Goal: Find specific page/section: Find specific page/section

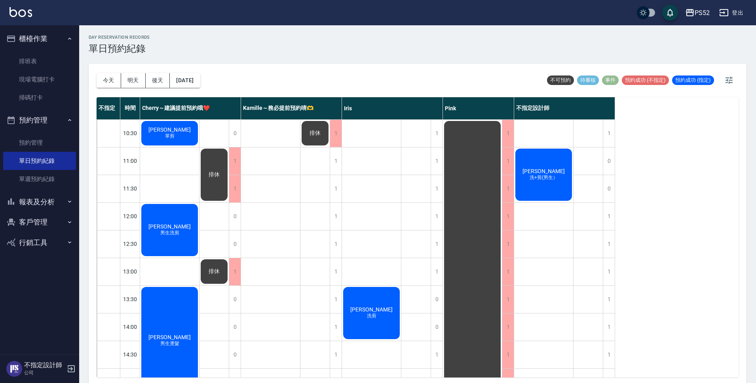
scroll to position [303, 0]
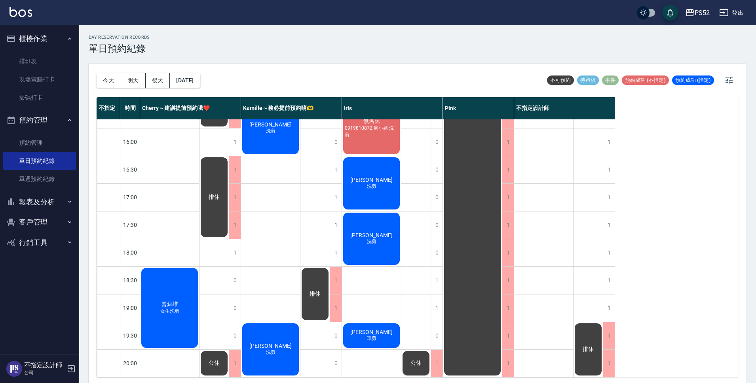
click at [179, 72] on div "[DATE] [DATE] [DATE] [DATE]" at bounding box center [149, 81] width 104 height 34
click at [186, 79] on button "[DATE]" at bounding box center [185, 80] width 30 height 15
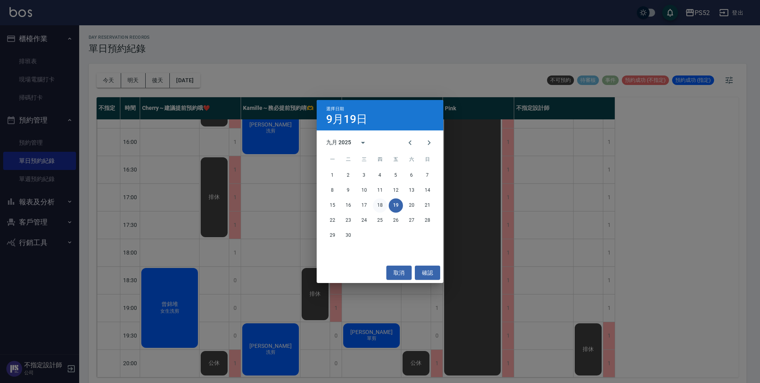
click at [378, 208] on button "18" at bounding box center [380, 206] width 14 height 14
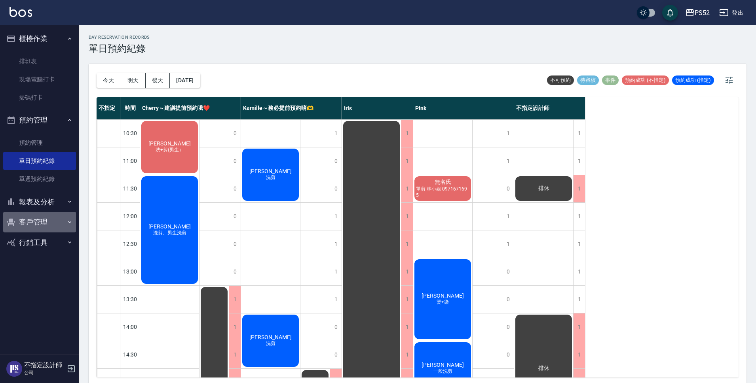
click at [38, 222] on button "客戶管理" at bounding box center [39, 222] width 73 height 21
click at [40, 216] on button "客戶管理" at bounding box center [39, 222] width 73 height 21
click at [39, 198] on button "報表及分析" at bounding box center [39, 202] width 73 height 21
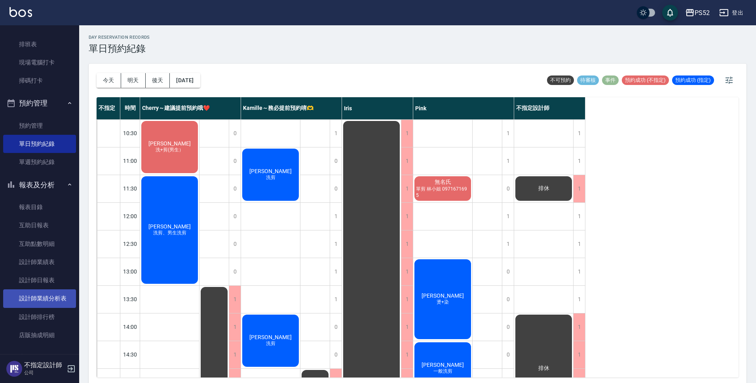
scroll to position [61, 0]
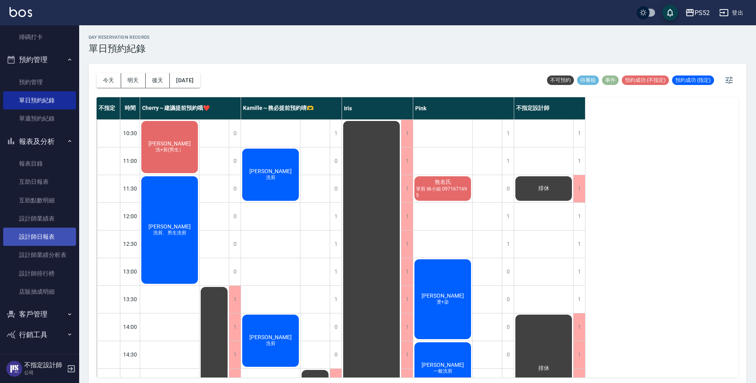
click at [55, 235] on link "設計師日報表" at bounding box center [39, 237] width 73 height 18
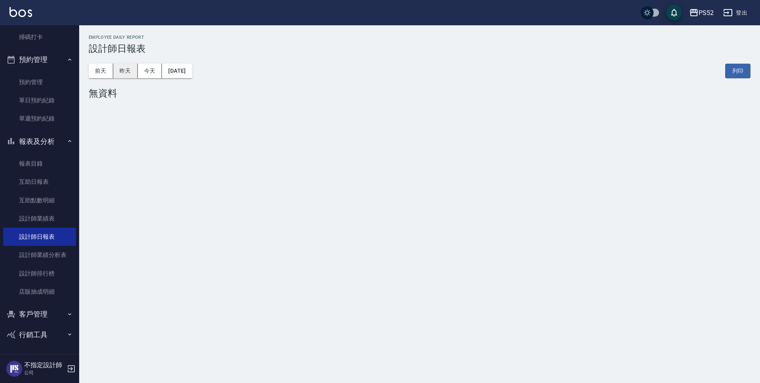
click at [127, 66] on button "昨天" at bounding box center [125, 71] width 25 height 15
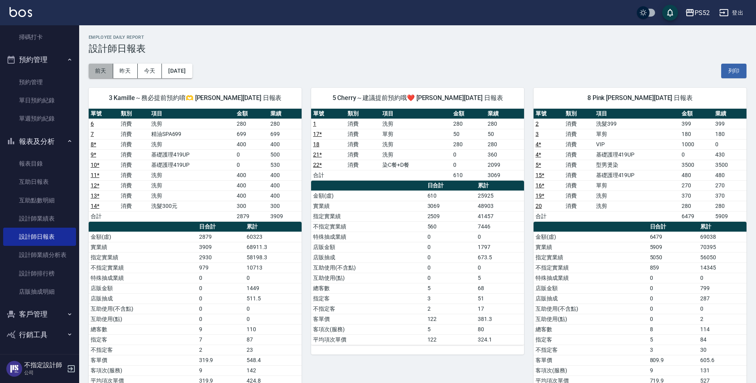
click at [104, 71] on button "前天" at bounding box center [101, 71] width 25 height 15
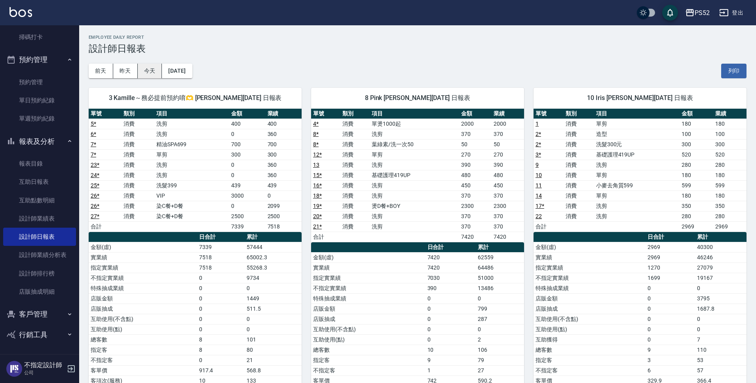
click at [144, 68] on button "今天" at bounding box center [150, 71] width 25 height 15
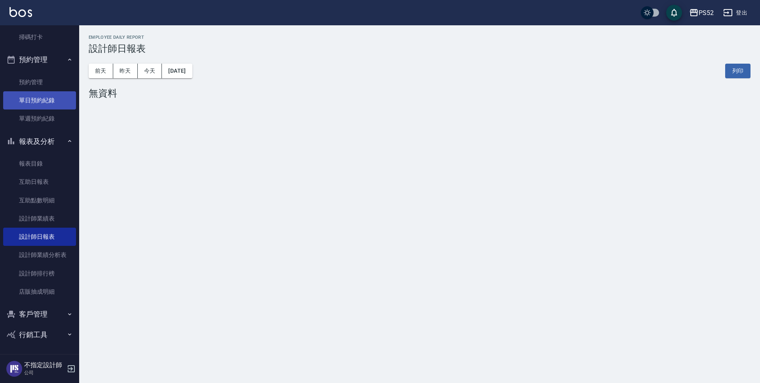
click at [21, 101] on link "單日預約紀錄" at bounding box center [39, 100] width 73 height 18
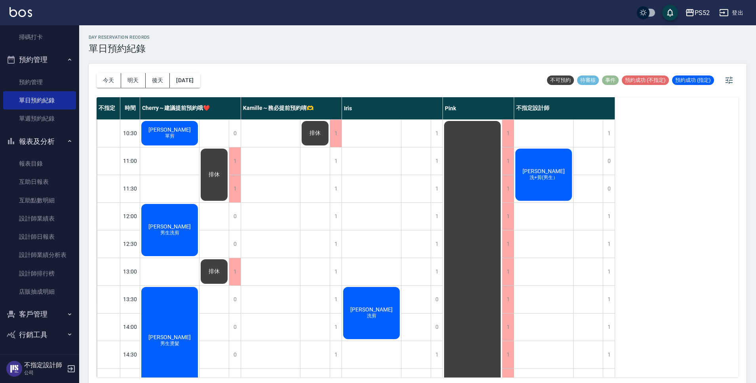
click at [36, 325] on button "行銷工具" at bounding box center [39, 335] width 73 height 21
click at [38, 320] on button "客戶管理" at bounding box center [39, 314] width 73 height 21
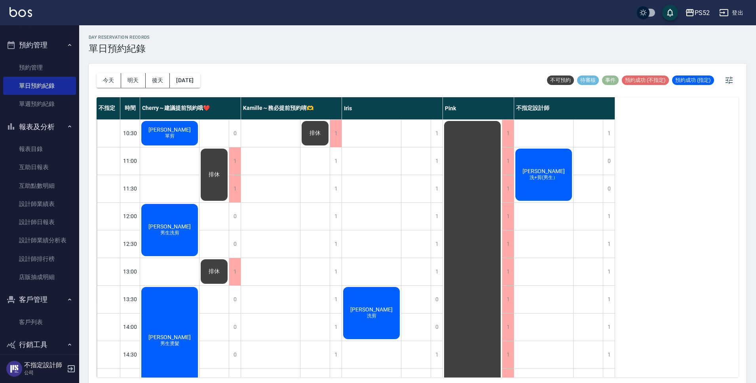
scroll to position [100, 0]
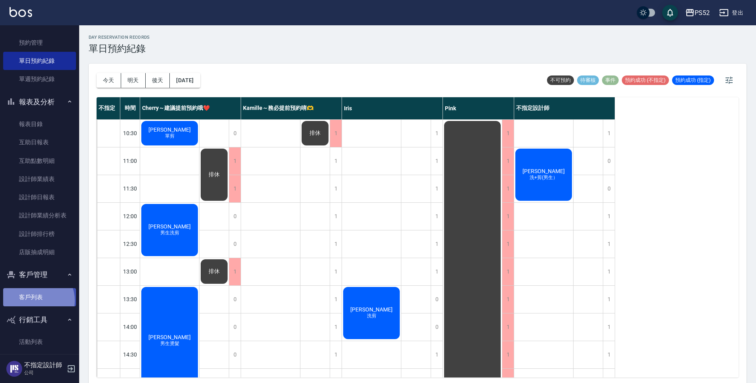
click at [34, 301] on link "客戶列表" at bounding box center [39, 298] width 73 height 18
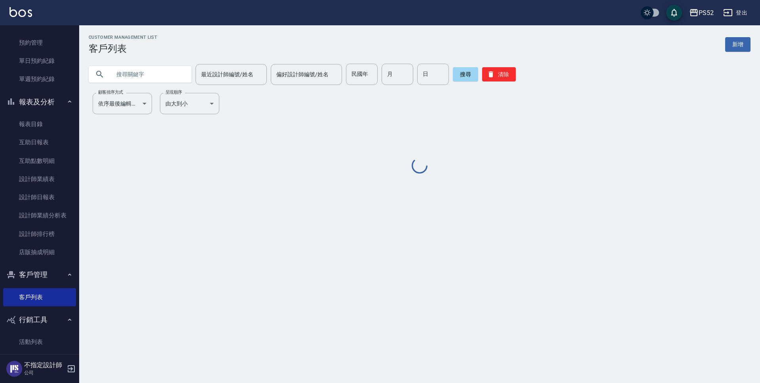
click at [152, 76] on input "text" at bounding box center [148, 74] width 74 height 21
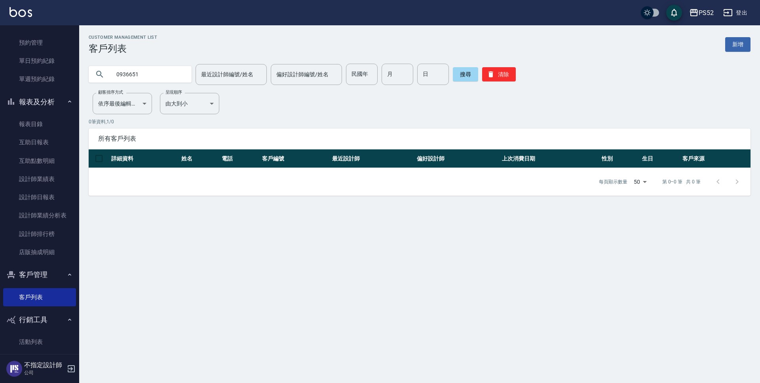
click at [152, 84] on input "0936651" at bounding box center [148, 74] width 74 height 21
type input "0"
